Goal: Download file/media

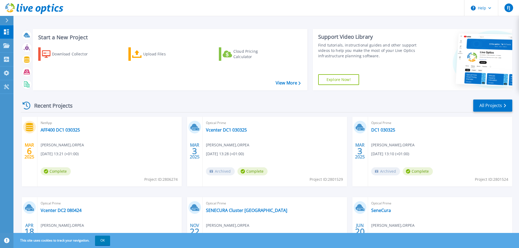
click at [58, 38] on h3 "Start a New Project" at bounding box center [169, 37] width 262 height 6
click at [278, 81] on link "View More" at bounding box center [288, 83] width 25 height 5
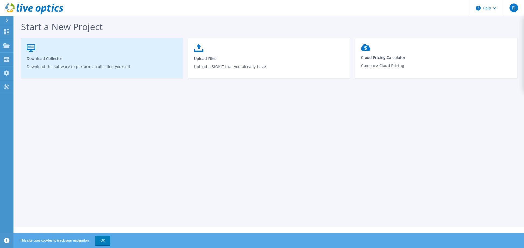
click at [37, 58] on span "Download Collector" at bounding box center [102, 58] width 151 height 5
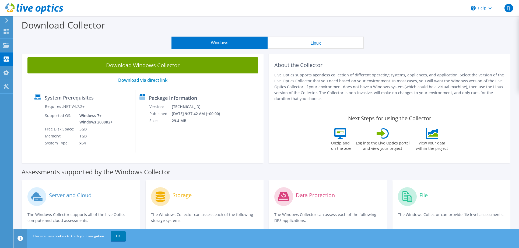
click at [315, 42] on button "Linux" at bounding box center [316, 43] width 96 height 12
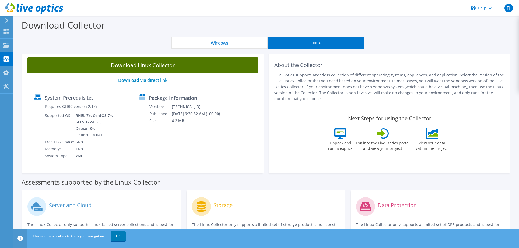
scroll to position [69, 0]
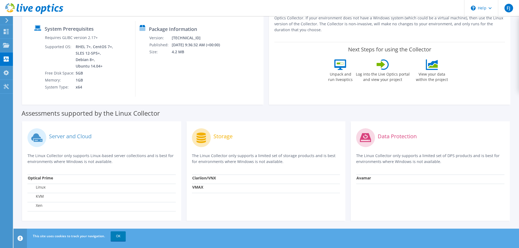
click at [43, 188] on label "Linux" at bounding box center [37, 187] width 18 height 5
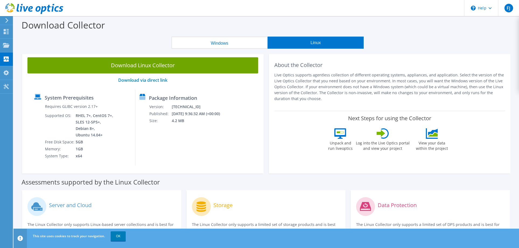
click at [309, 44] on button "Linux" at bounding box center [316, 43] width 96 height 12
click at [244, 45] on button "Windows" at bounding box center [220, 43] width 96 height 12
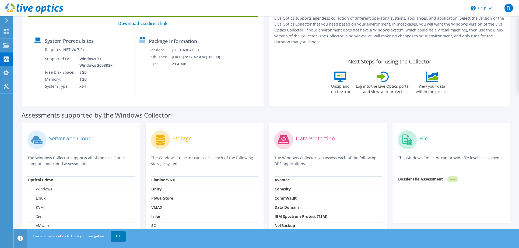
scroll to position [85, 0]
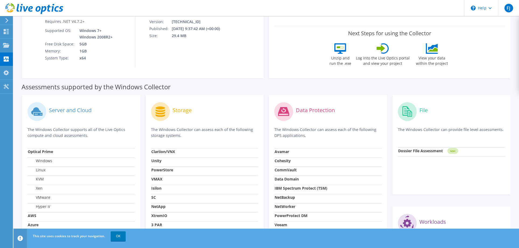
click at [48, 198] on label "VMware" at bounding box center [39, 197] width 23 height 5
click at [85, 111] on label "Server and Cloud" at bounding box center [70, 110] width 43 height 5
click at [34, 113] on g at bounding box center [36, 111] width 19 height 19
click at [38, 112] on icon at bounding box center [36, 111] width 10 height 8
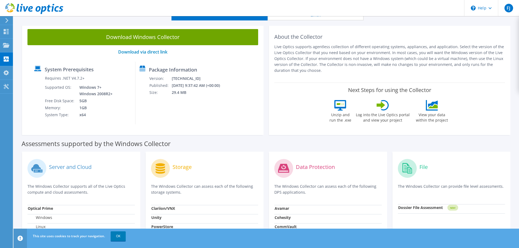
scroll to position [0, 0]
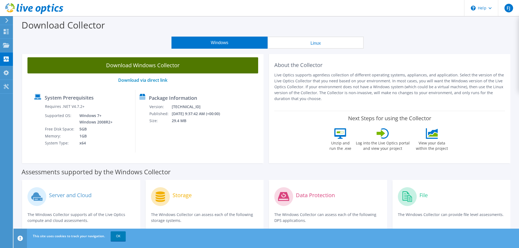
click at [168, 68] on link "Download Windows Collector" at bounding box center [142, 65] width 231 height 16
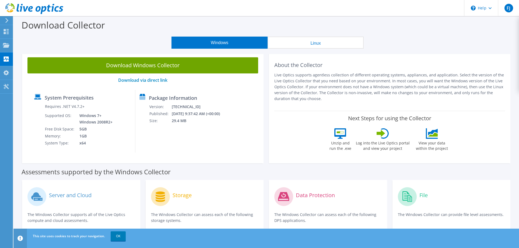
click at [107, 43] on div "Windows Linux" at bounding box center [268, 43] width 498 height 12
